Goal: Book appointment/travel/reservation

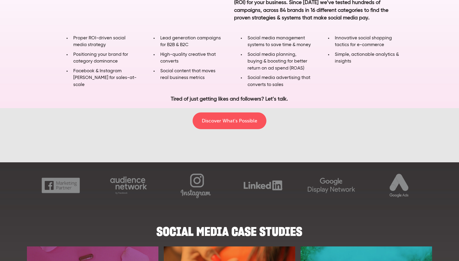
scroll to position [430, 0]
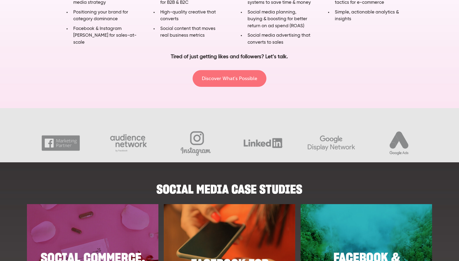
click at [223, 70] on link "Discover What's Possible" at bounding box center [230, 78] width 74 height 17
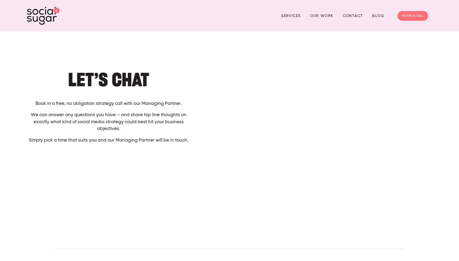
click at [413, 16] on link "BOOK A CALL" at bounding box center [413, 16] width 30 height 10
